Goal: Information Seeking & Learning: Learn about a topic

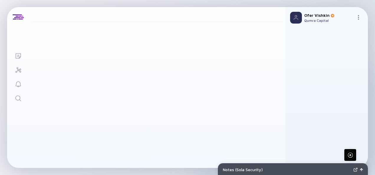
scroll to position [58, 0]
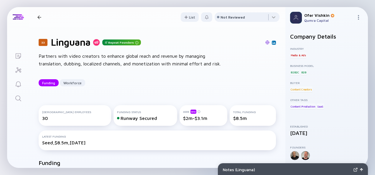
click at [273, 84] on div "33 Linguana Repeat Founders Partners with video creators to enhance global reac…" at bounding box center [157, 61] width 256 height 69
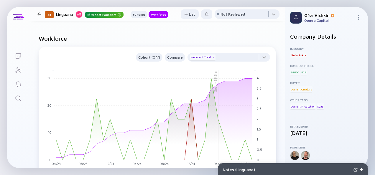
scroll to position [305, 0]
click at [17, 99] on icon "Search" at bounding box center [18, 98] width 7 height 7
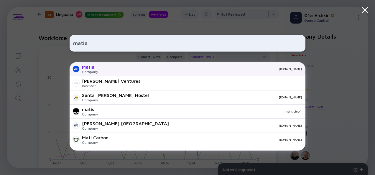
type input "matia"
click at [149, 67] on div "[DOMAIN_NAME]" at bounding box center [202, 69] width 199 height 4
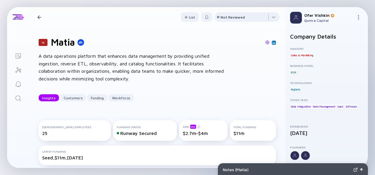
click at [275, 78] on div "13 Matia A data operations platform that enhances data management by providing …" at bounding box center [157, 69] width 256 height 84
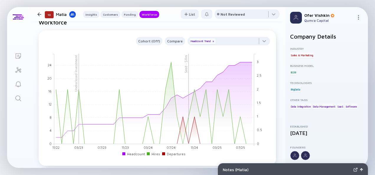
scroll to position [528, 0]
click at [19, 98] on icon "Search" at bounding box center [18, 98] width 7 height 7
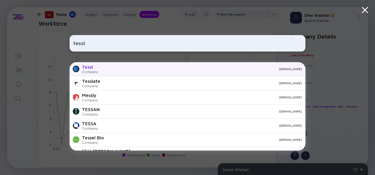
type input "tessl"
click at [114, 69] on div "[DOMAIN_NAME]" at bounding box center [202, 69] width 199 height 4
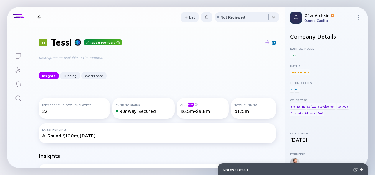
click at [273, 80] on div "81 Tessl Repeat Founders Description unavailable at the moment Insights Funding…" at bounding box center [157, 58] width 256 height 62
click at [22, 96] on icon "Search" at bounding box center [18, 98] width 7 height 7
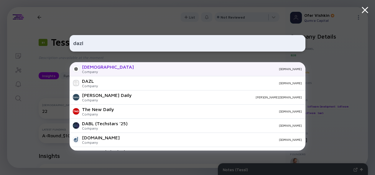
type input "dazl"
click at [126, 67] on div "Dazl Company [DOMAIN_NAME]" at bounding box center [188, 69] width 236 height 14
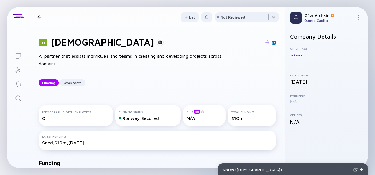
click at [272, 79] on div "81 Dazl AI partner that assists individuals and teams in creating and developin…" at bounding box center [157, 61] width 256 height 69
click at [21, 98] on icon "Search" at bounding box center [18, 98] width 7 height 7
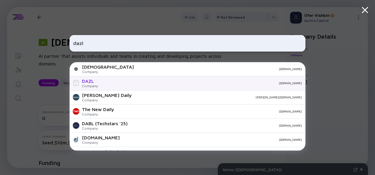
scroll to position [14, 0]
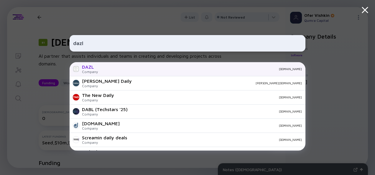
type input "dazl"
click at [111, 68] on div "[DOMAIN_NAME]" at bounding box center [202, 69] width 199 height 4
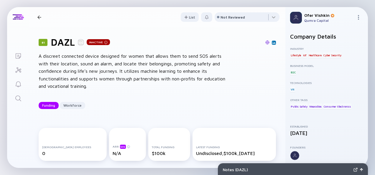
click at [271, 78] on div "81 DAZL Inactive A discreet connected device designed for women that allows the…" at bounding box center [157, 72] width 256 height 91
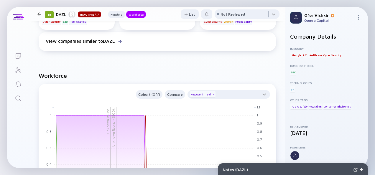
scroll to position [458, 0]
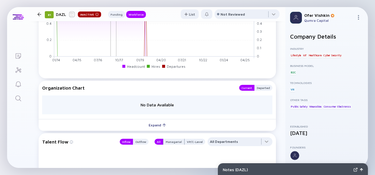
click at [21, 96] on icon "Search" at bounding box center [18, 98] width 7 height 7
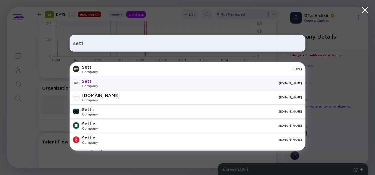
type input "sett"
click at [139, 82] on div "[DOMAIN_NAME]" at bounding box center [202, 83] width 199 height 4
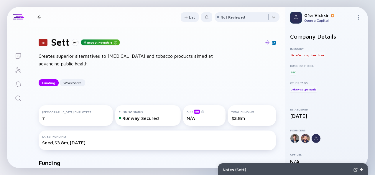
click at [276, 78] on div "16 Sett Repeat Founders Creates superior alternatives to [MEDICAL_DATA] and tob…" at bounding box center [157, 61] width 256 height 69
click at [16, 96] on icon "Search" at bounding box center [18, 98] width 6 height 6
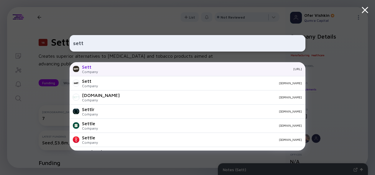
type input "sett"
click at [131, 72] on div "Sett Company [URL]" at bounding box center [188, 69] width 236 height 14
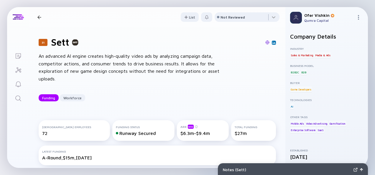
click at [272, 81] on div "31 Sett An advanced AI engine creates high-quality video ads by analyzing campa…" at bounding box center [157, 69] width 256 height 84
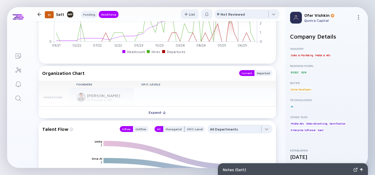
scroll to position [411, 0]
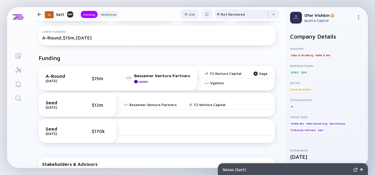
scroll to position [0, 0]
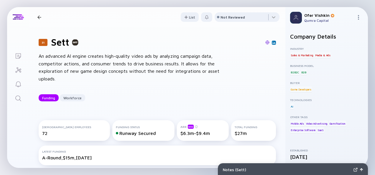
click at [21, 98] on icon "Search" at bounding box center [18, 98] width 7 height 7
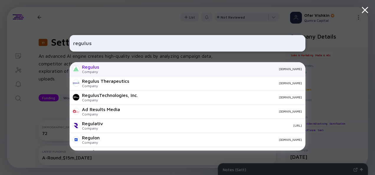
type input "regulus"
click at [123, 71] on div "Regulus Company [DOMAIN_NAME]" at bounding box center [188, 69] width 236 height 14
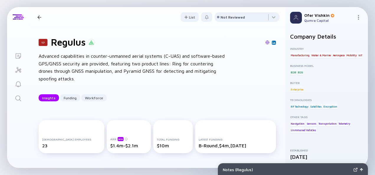
click at [275, 76] on div "17 Regulus Advanced capabilities in counter-unmanned aerial systems (C-UAS) and…" at bounding box center [157, 69] width 256 height 84
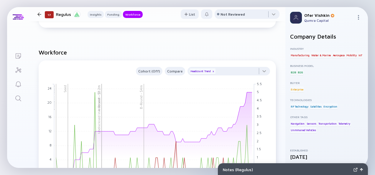
scroll to position [505, 0]
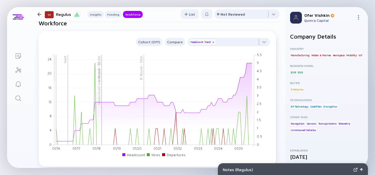
click at [23, 100] on link "Search" at bounding box center [18, 98] width 22 height 14
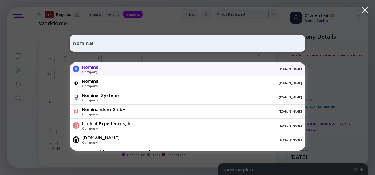
type input "nominal"
click at [139, 68] on div "[DOMAIN_NAME]" at bounding box center [202, 69] width 197 height 4
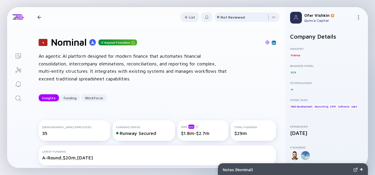
click at [276, 80] on div "4 Nominal Repeat Founders An agentic AI platform designed for modern finance th…" at bounding box center [157, 69] width 256 height 84
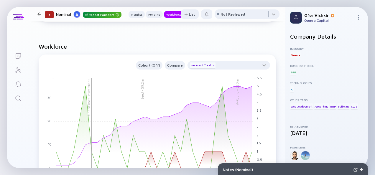
scroll to position [492, 0]
click at [21, 98] on icon "Search" at bounding box center [18, 98] width 7 height 7
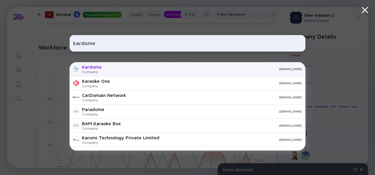
type input "kardome"
click at [109, 70] on div "[DOMAIN_NAME]" at bounding box center [203, 69] width 195 height 4
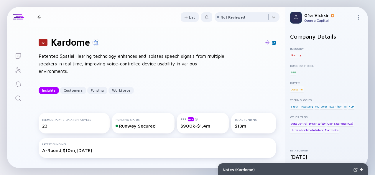
click at [273, 80] on div "17 Kardome Patented Spatial Hearing technology enhances and isolates speech sig…" at bounding box center [157, 65] width 256 height 76
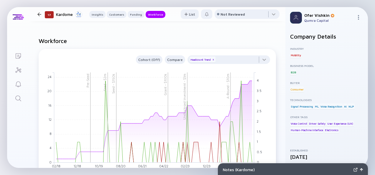
scroll to position [551, 0]
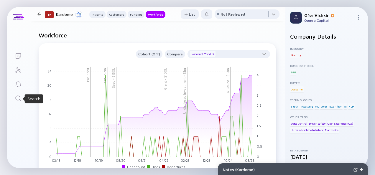
click at [18, 97] on icon "Search" at bounding box center [18, 98] width 7 height 7
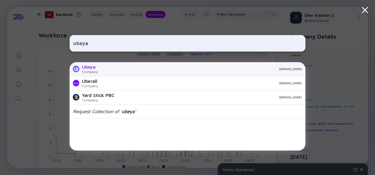
type input "ubeya"
click at [114, 67] on div "Ubeya Company [DOMAIN_NAME]" at bounding box center [188, 69] width 236 height 14
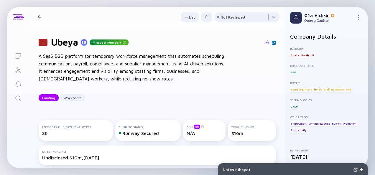
click at [271, 84] on div "1 Ubeya Repeat Founders A SaaS B2B platform for temporary workforce management …" at bounding box center [157, 69] width 256 height 84
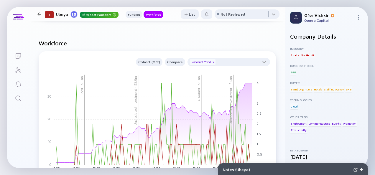
scroll to position [458, 0]
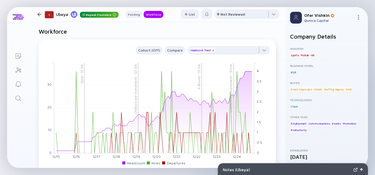
click at [19, 97] on icon "Search" at bounding box center [18, 98] width 7 height 7
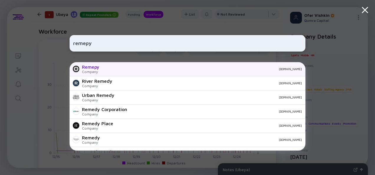
type input "remepy"
click at [125, 70] on div "[DOMAIN_NAME]" at bounding box center [203, 69] width 198 height 4
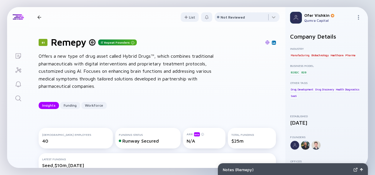
click at [271, 80] on div "81 Remepy Repeat Founders Offers a new type of drug asset called Hybrid Drugs™,…" at bounding box center [157, 72] width 256 height 91
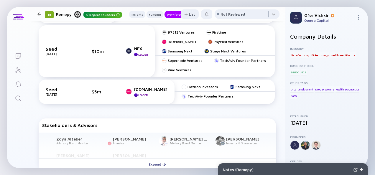
scroll to position [422, 0]
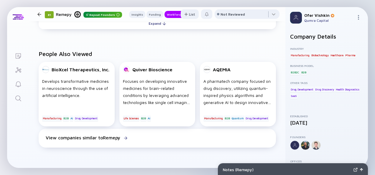
click at [275, 80] on div "People Also Viewed BioXcel Therapeutics, Inc. Develops transformative medicines…" at bounding box center [157, 100] width 256 height 118
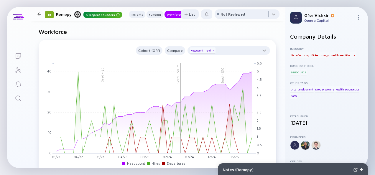
scroll to position [551, 0]
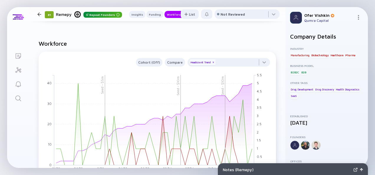
click at [19, 98] on icon "Search" at bounding box center [18, 98] width 7 height 7
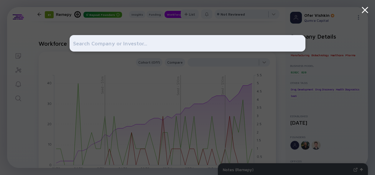
type input "a"
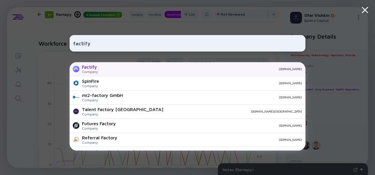
type input "factify"
click at [120, 70] on div "[DOMAIN_NAME]" at bounding box center [202, 69] width 199 height 4
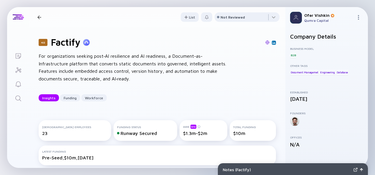
click at [272, 80] on div "40 Factify For organizations seeking post‑AI resilience and AI readiness, a Doc…" at bounding box center [157, 69] width 256 height 84
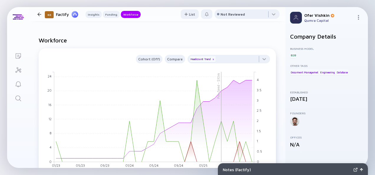
scroll to position [422, 0]
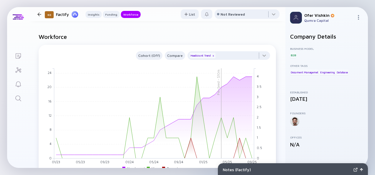
click at [16, 97] on icon "Search" at bounding box center [18, 98] width 7 height 7
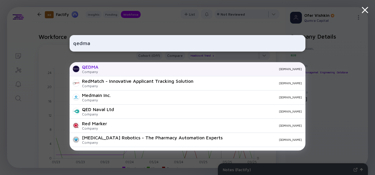
type input "qedma"
click at [116, 70] on div "[DOMAIN_NAME]" at bounding box center [202, 69] width 199 height 4
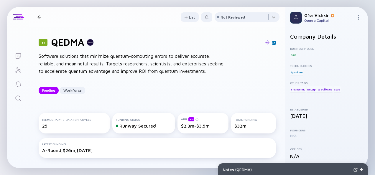
click at [271, 79] on div "81 QEDMA Software solutions that minimize quantum-computing errors to deliver a…" at bounding box center [157, 65] width 256 height 76
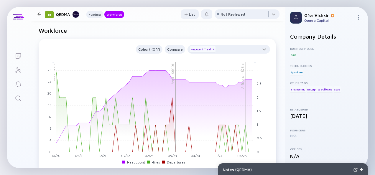
scroll to position [469, 0]
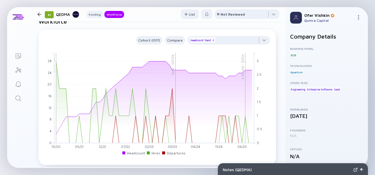
click at [22, 96] on link "Search" at bounding box center [18, 98] width 22 height 14
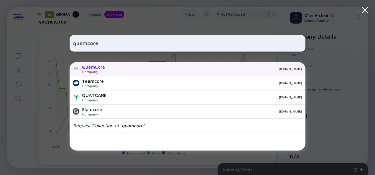
type input "quamcore"
click at [108, 70] on div "QuamCore Company [DOMAIN_NAME]" at bounding box center [188, 69] width 236 height 14
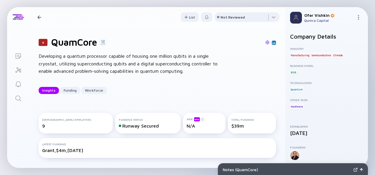
click at [272, 81] on div "6 QuamCore Developing a quantum processor capable of housing one million qubits…" at bounding box center [157, 65] width 256 height 76
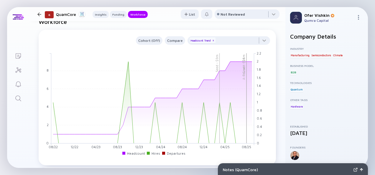
scroll to position [480, 0]
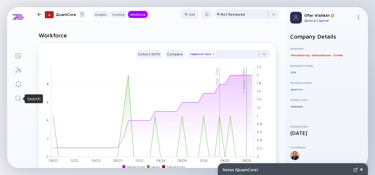
click at [17, 97] on icon "Search" at bounding box center [18, 98] width 7 height 7
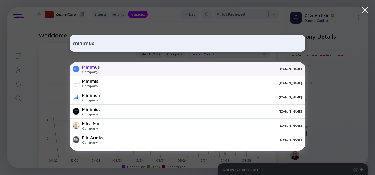
type input "minimus"
click at [99, 69] on div "Minimus" at bounding box center [91, 66] width 18 height 5
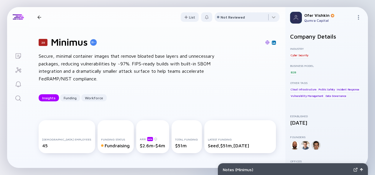
click at [273, 77] on div "20 Minimus Secure, minimal container images that remove bloated base layers and…" at bounding box center [157, 69] width 256 height 84
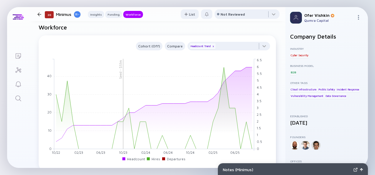
scroll to position [493, 0]
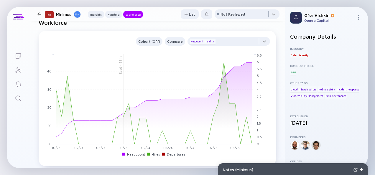
click at [17, 98] on icon "Search" at bounding box center [18, 98] width 7 height 7
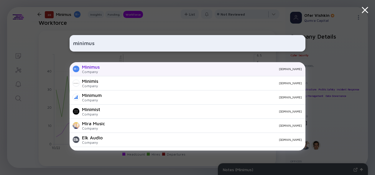
type input "minimus"
click at [106, 68] on div "[DOMAIN_NAME]" at bounding box center [202, 69] width 197 height 4
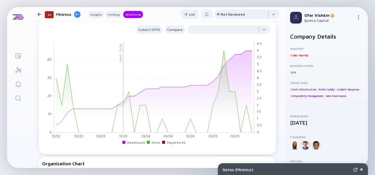
scroll to position [493, 0]
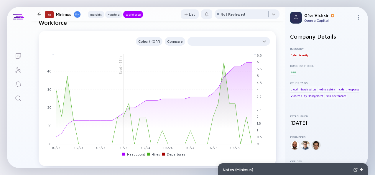
click at [19, 98] on icon "Search" at bounding box center [18, 98] width 7 height 7
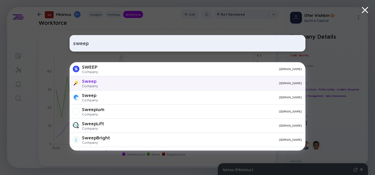
scroll to position [28, 0]
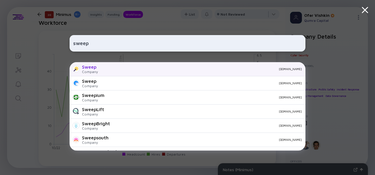
type input "sweep"
click at [163, 70] on div "[DOMAIN_NAME]" at bounding box center [202, 69] width 199 height 4
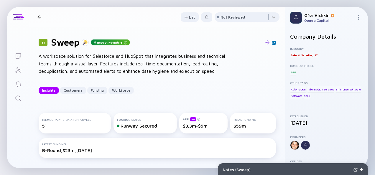
click at [270, 81] on div "81 Sweep Repeat Founders A workspace solution for Salesforce and HubSpot that i…" at bounding box center [157, 65] width 256 height 76
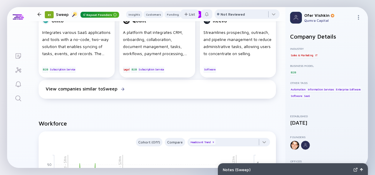
scroll to position [564, 0]
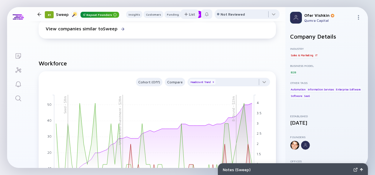
click at [19, 98] on icon "Search" at bounding box center [18, 98] width 7 height 7
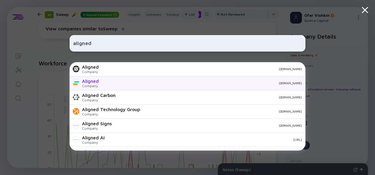
type input "aligned"
click at [136, 84] on div "[DOMAIN_NAME]" at bounding box center [202, 83] width 198 height 4
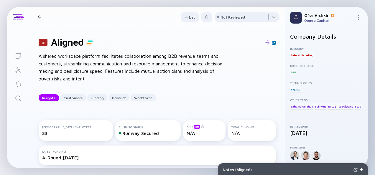
click at [271, 80] on div "16 Aligned A shared workspace platform facilitates collaboration among B2B reve…" at bounding box center [157, 69] width 256 height 84
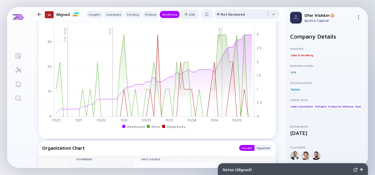
scroll to position [657, 0]
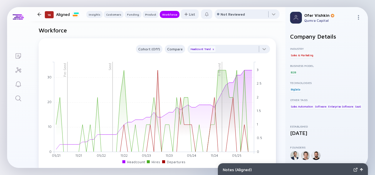
click at [15, 97] on icon "Search" at bounding box center [18, 98] width 7 height 7
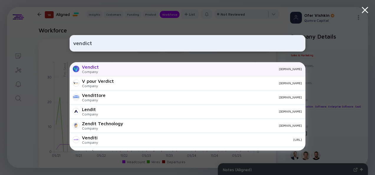
type input "vendict"
click at [156, 68] on div "[DOMAIN_NAME]" at bounding box center [202, 69] width 198 height 4
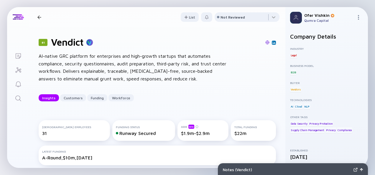
click at [271, 80] on div "81 Vendict AI-native GRC platform for enterprises and high-growth startups that…" at bounding box center [157, 69] width 256 height 84
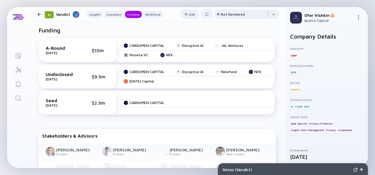
scroll to position [422, 0]
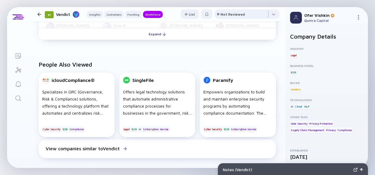
click at [274, 80] on div "People Also Viewed icloudCompliance® Specializes in GRC (Governance, Risk & Com…" at bounding box center [157, 111] width 256 height 118
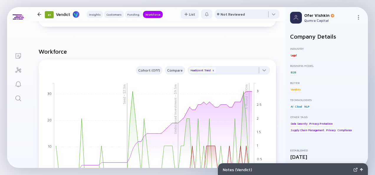
scroll to position [563, 0]
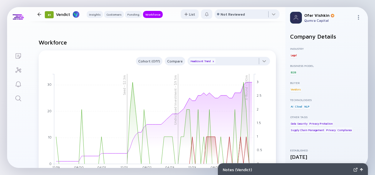
click at [18, 98] on icon "Search" at bounding box center [18, 98] width 7 height 7
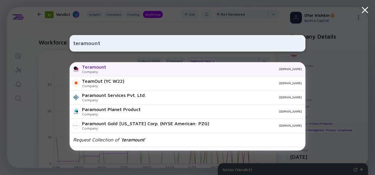
type input "teramount"
click at [144, 73] on div "Teramount Company [DOMAIN_NAME]" at bounding box center [188, 69] width 236 height 14
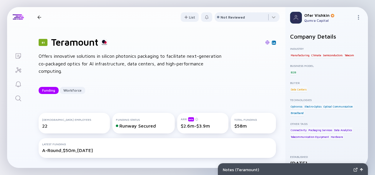
click at [270, 84] on div "81 Teramount Offers innovative solutions in silicon photonics packaging to faci…" at bounding box center [157, 65] width 256 height 76
click at [278, 80] on div "81 Teramount Offers innovative solutions in silicon photonics packaging to faci…" at bounding box center [157, 65] width 256 height 76
click at [273, 84] on div "81 Teramount Offers innovative solutions in silicon photonics packaging to faci…" at bounding box center [157, 65] width 256 height 76
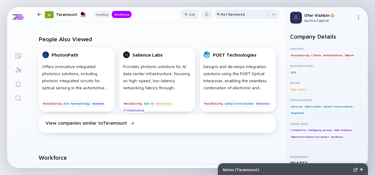
scroll to position [422, 0]
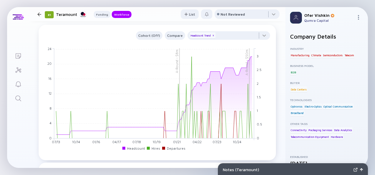
click at [20, 99] on icon "Search" at bounding box center [18, 98] width 7 height 7
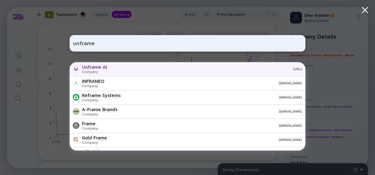
type input "unframe"
click at [128, 68] on div "[URL]" at bounding box center [207, 69] width 190 height 4
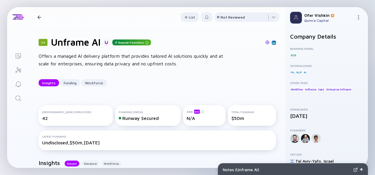
click at [273, 83] on div "74 Unframe AI Repeat Founders Offers a managed AI delivery platform that provid…" at bounding box center [157, 61] width 256 height 69
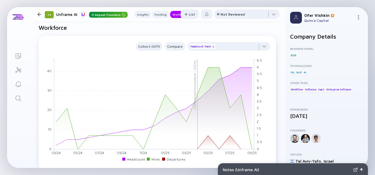
scroll to position [493, 0]
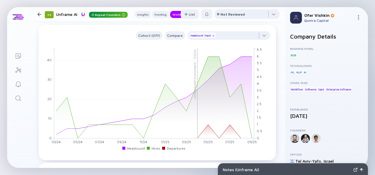
click at [20, 97] on icon "Search" at bounding box center [18, 98] width 6 height 6
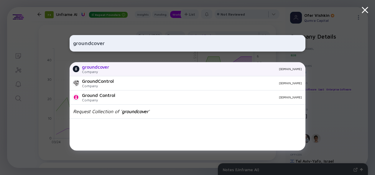
type input "groundcover"
click at [161, 71] on div "[DOMAIN_NAME]" at bounding box center [208, 69] width 188 height 4
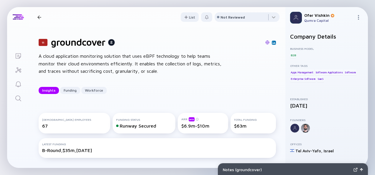
click at [274, 80] on div "11 groundcover A cloud application monitoring solution that uses eBPF technolog…" at bounding box center [157, 65] width 256 height 76
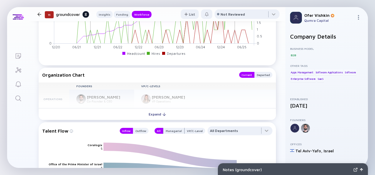
scroll to position [472, 0]
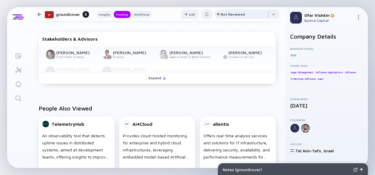
scroll to position [448, 0]
